Goal: Information Seeking & Learning: Learn about a topic

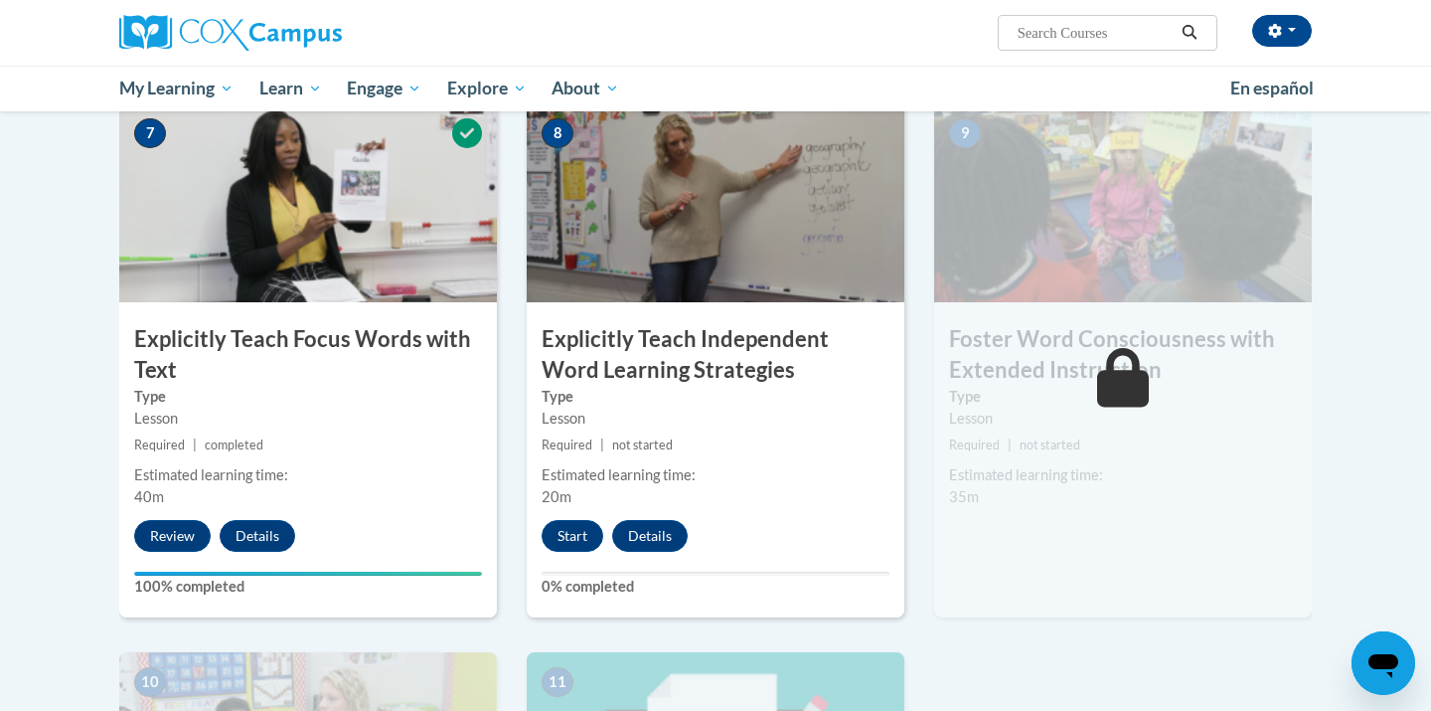
scroll to position [1532, 0]
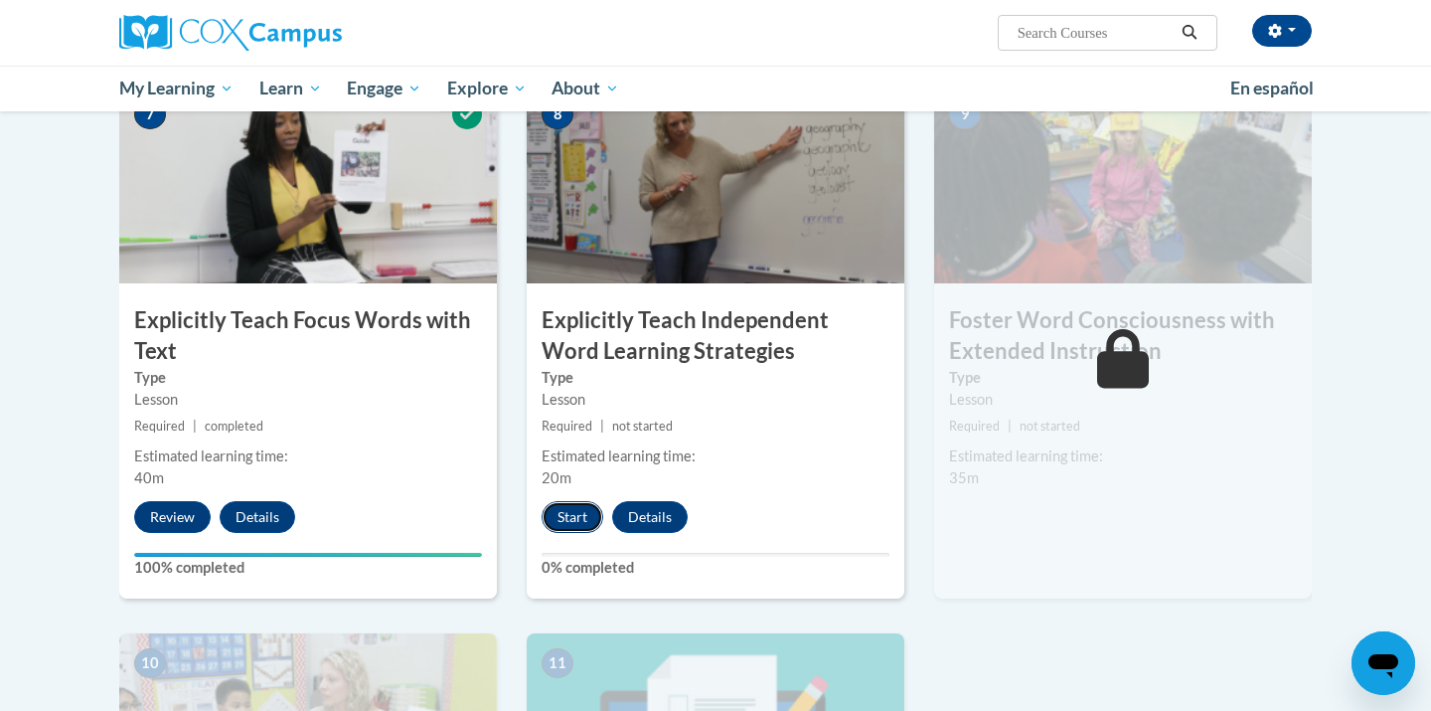
click at [570, 526] on button "Start" at bounding box center [573, 517] width 62 height 32
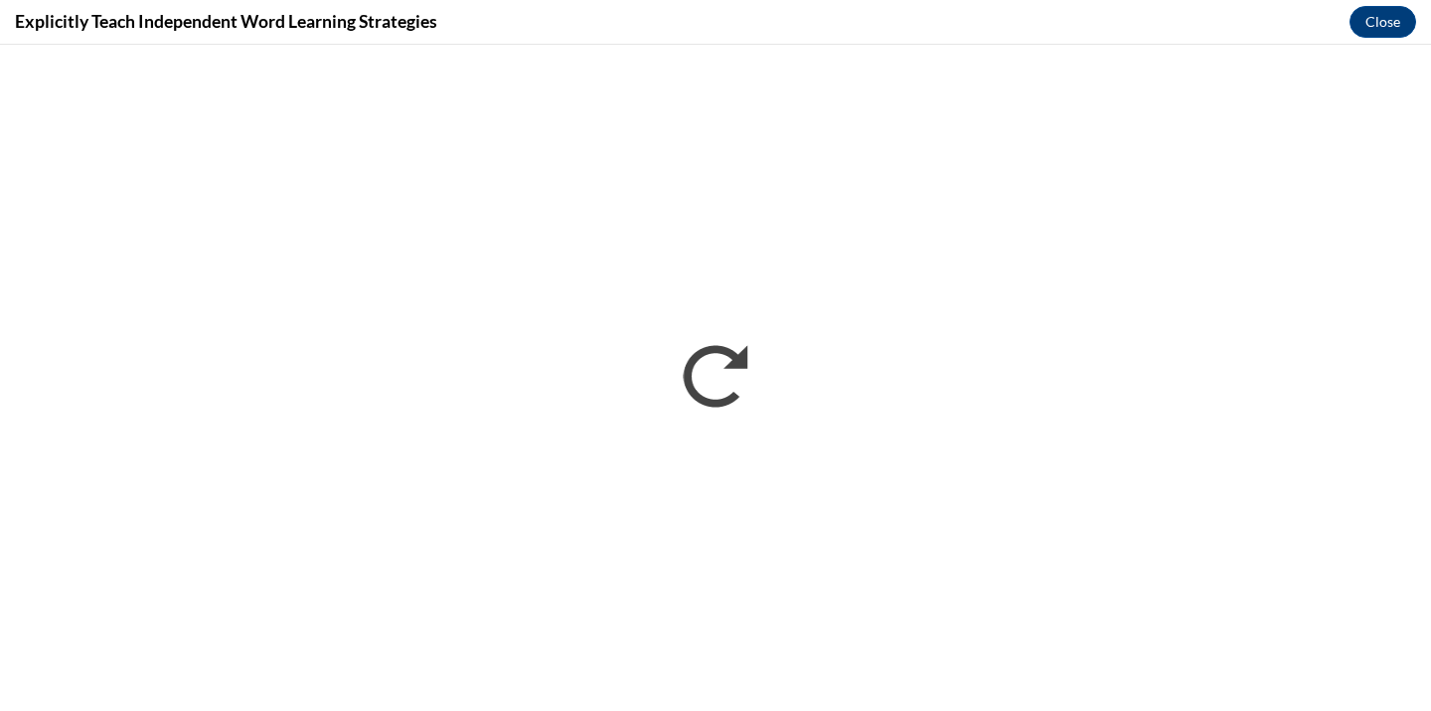
scroll to position [0, 0]
